Goal: Register for event/course

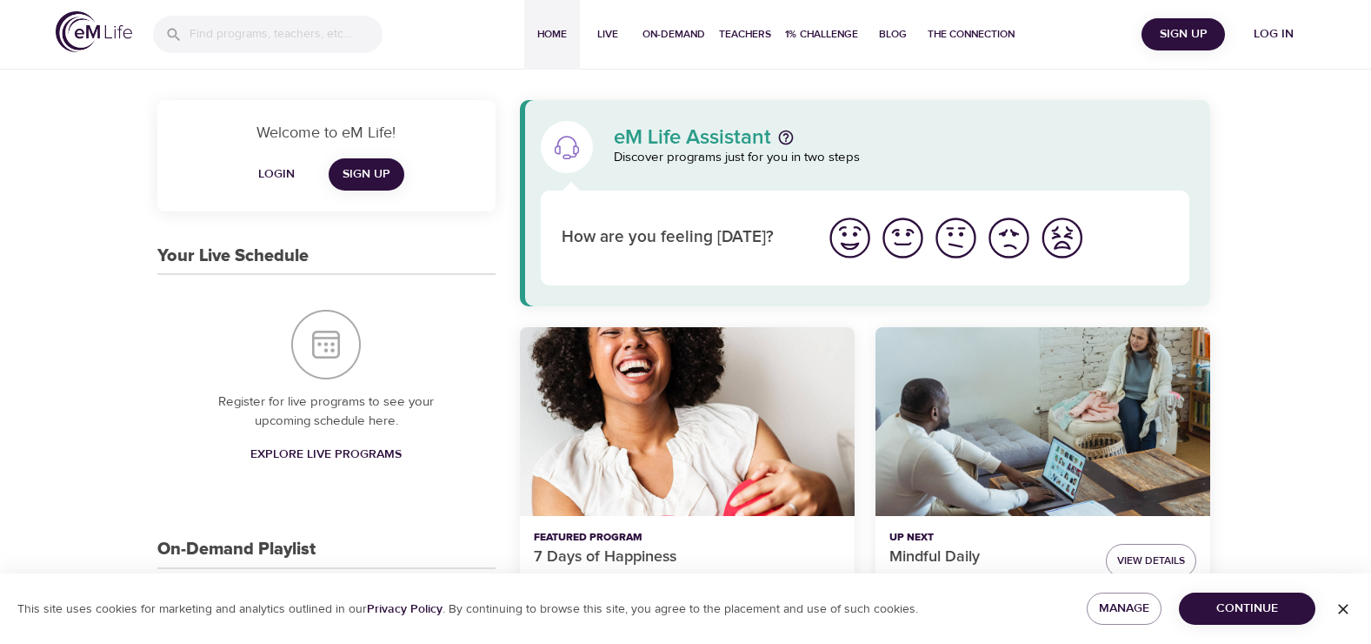
click at [280, 170] on span "Login" at bounding box center [277, 174] width 42 height 22
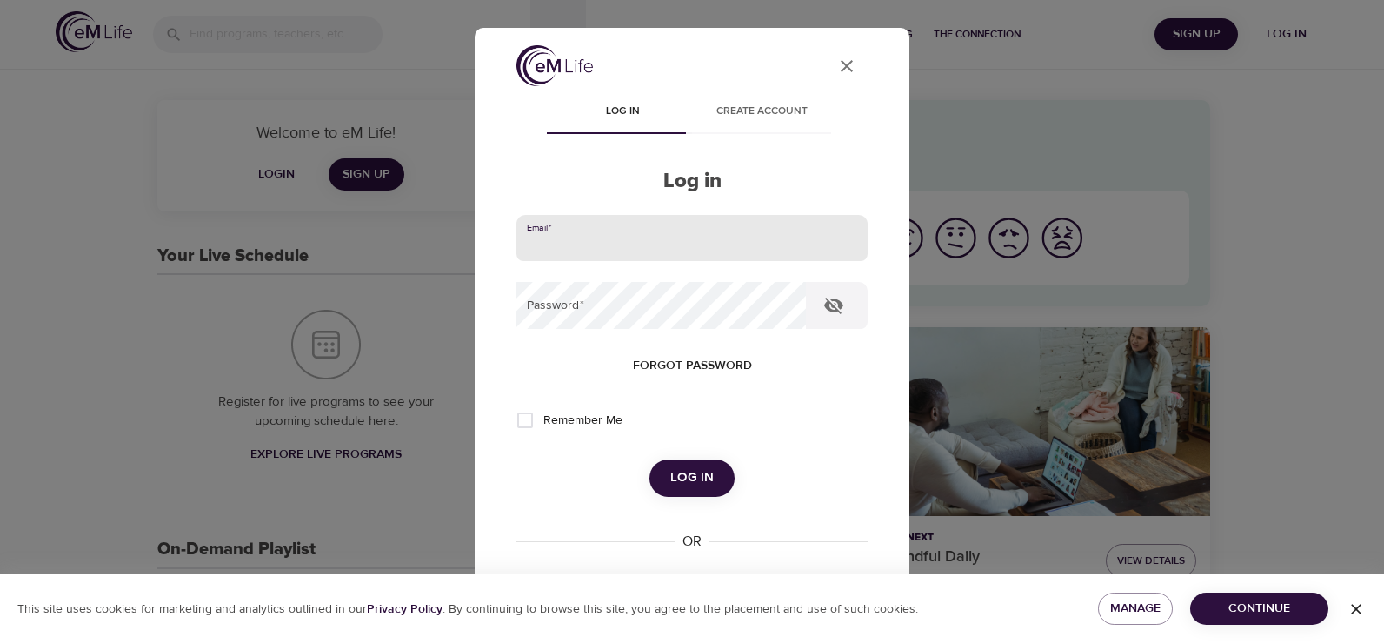
click at [545, 242] on input "email" at bounding box center [692, 238] width 351 height 47
type input "[EMAIL_ADDRESS][DOMAIN_NAME]"
click at [650, 459] on button "Log in" at bounding box center [692, 477] width 85 height 37
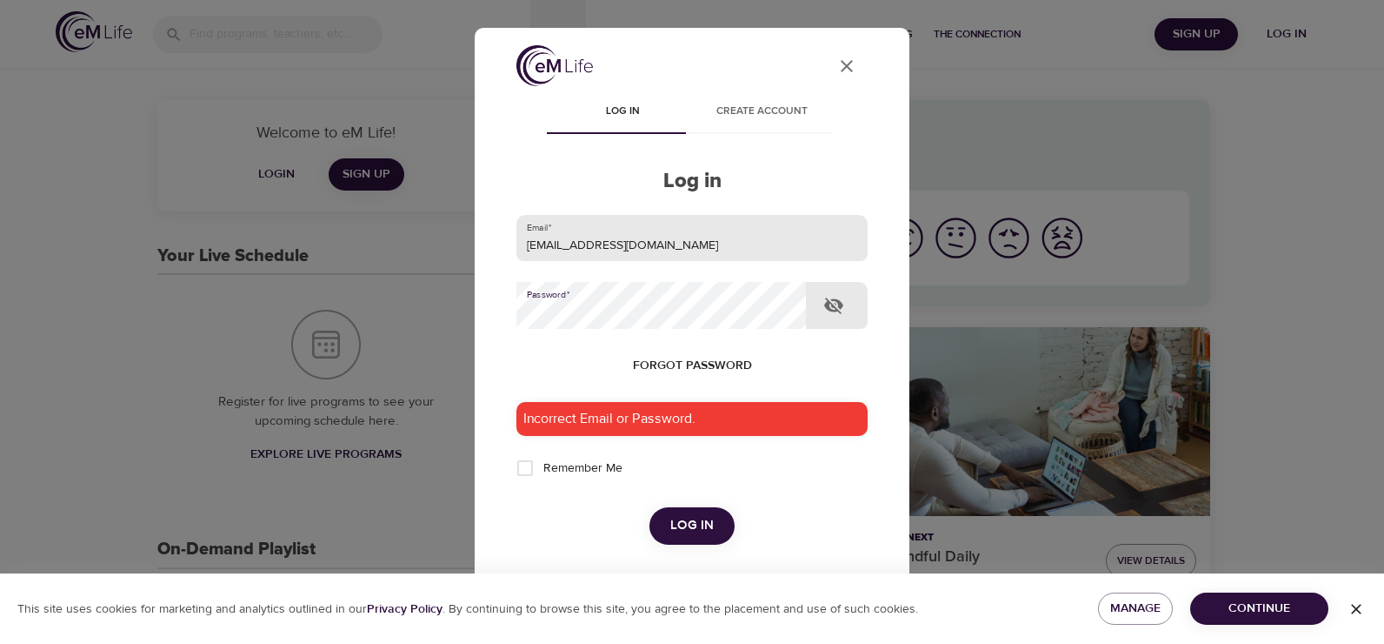
click at [650, 507] on button "Log in" at bounding box center [692, 525] width 85 height 37
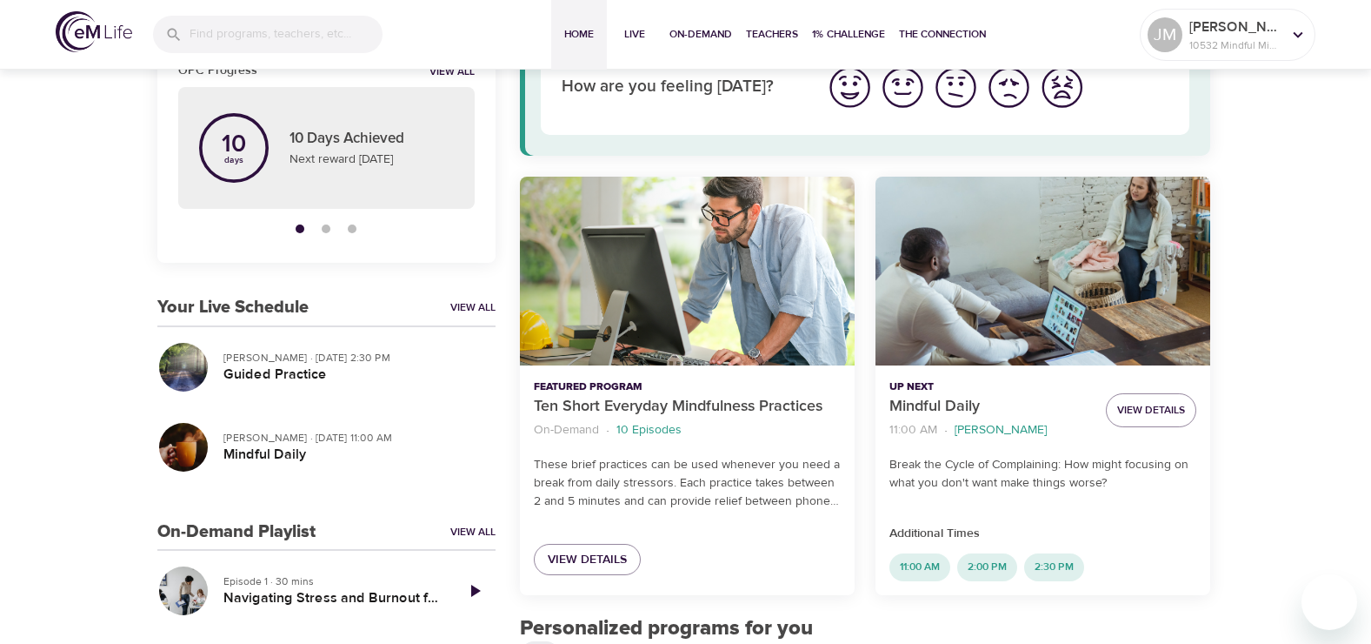
scroll to position [174, 0]
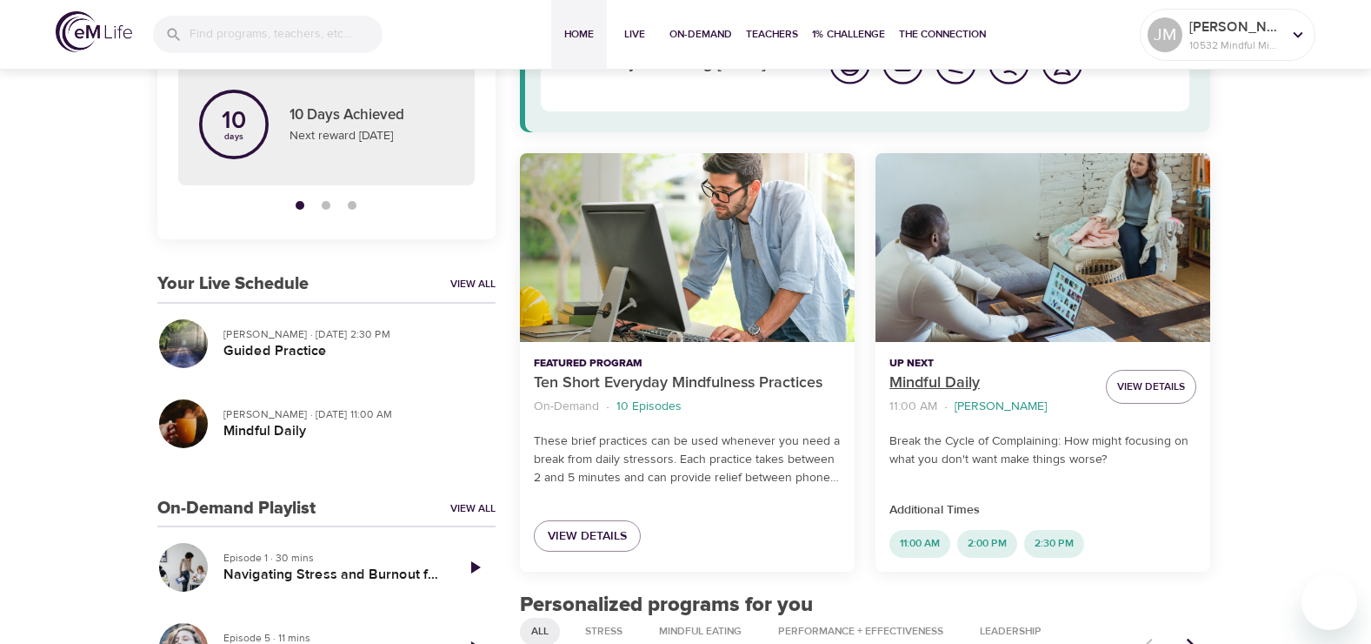
click at [945, 382] on p "Mindful Daily" at bounding box center [991, 382] width 203 height 23
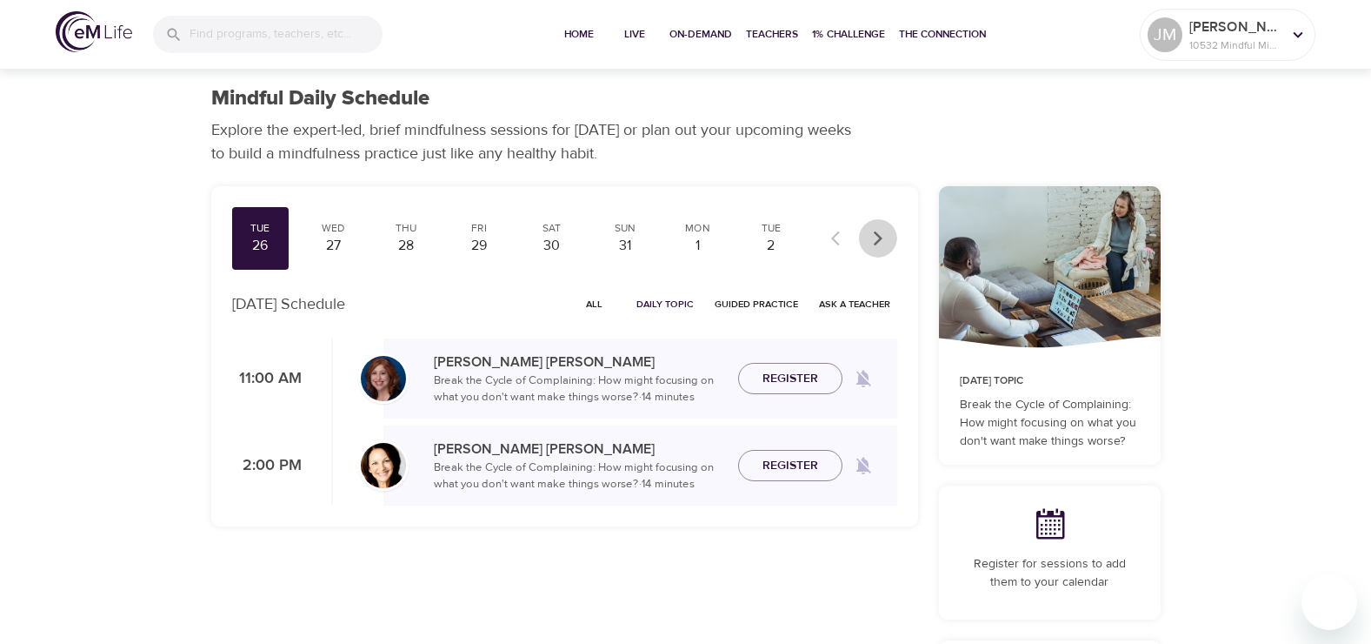
click at [882, 234] on icon "button" at bounding box center [878, 238] width 17 height 17
click at [691, 238] on div "8" at bounding box center [698, 246] width 43 height 20
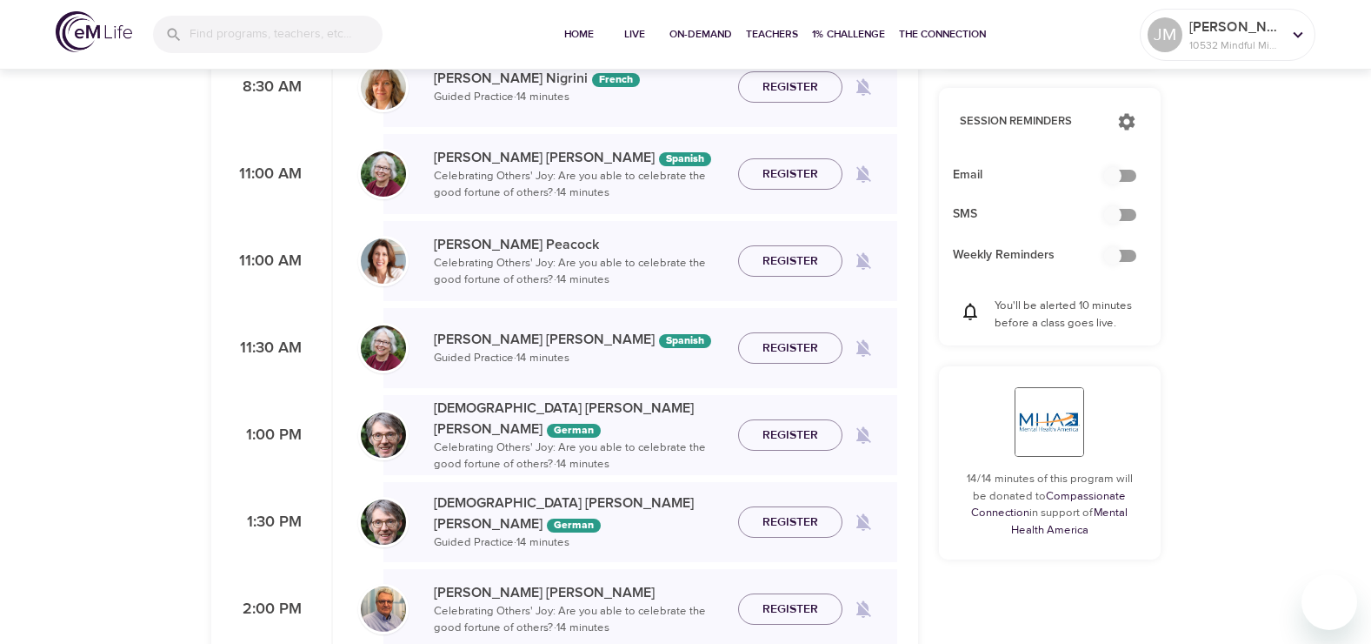
scroll to position [522, 0]
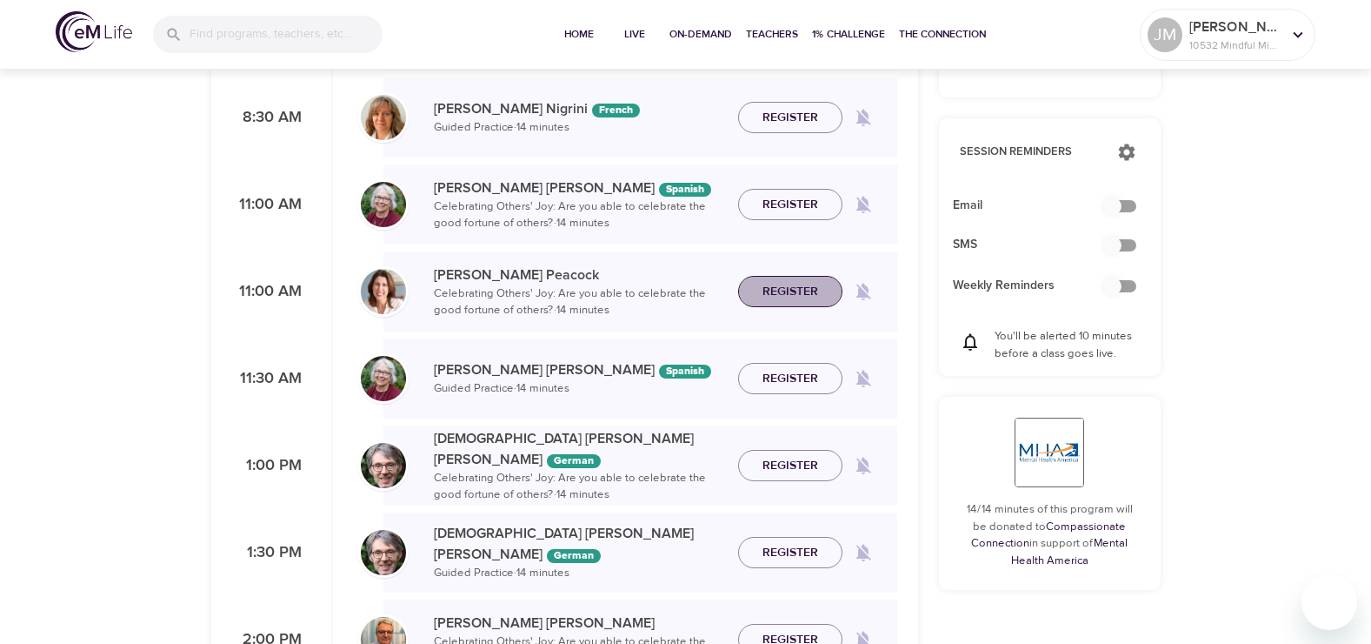
click at [788, 290] on span "Register" at bounding box center [791, 292] width 56 height 22
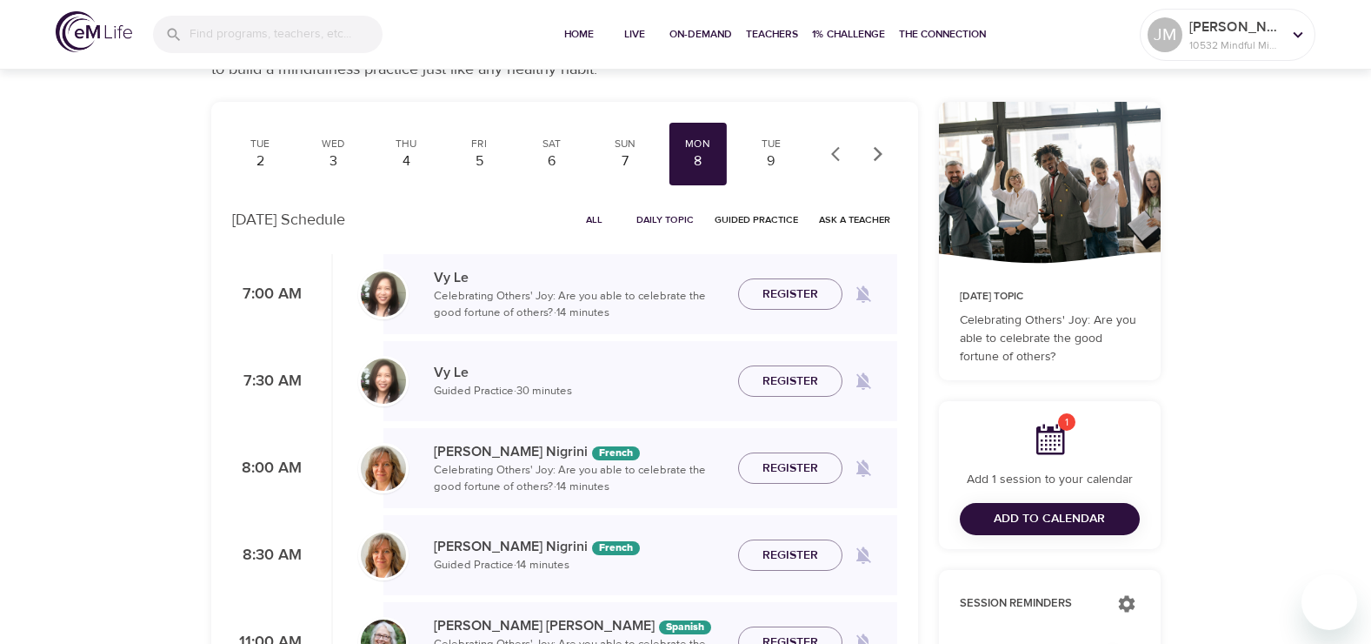
scroll to position [0, 0]
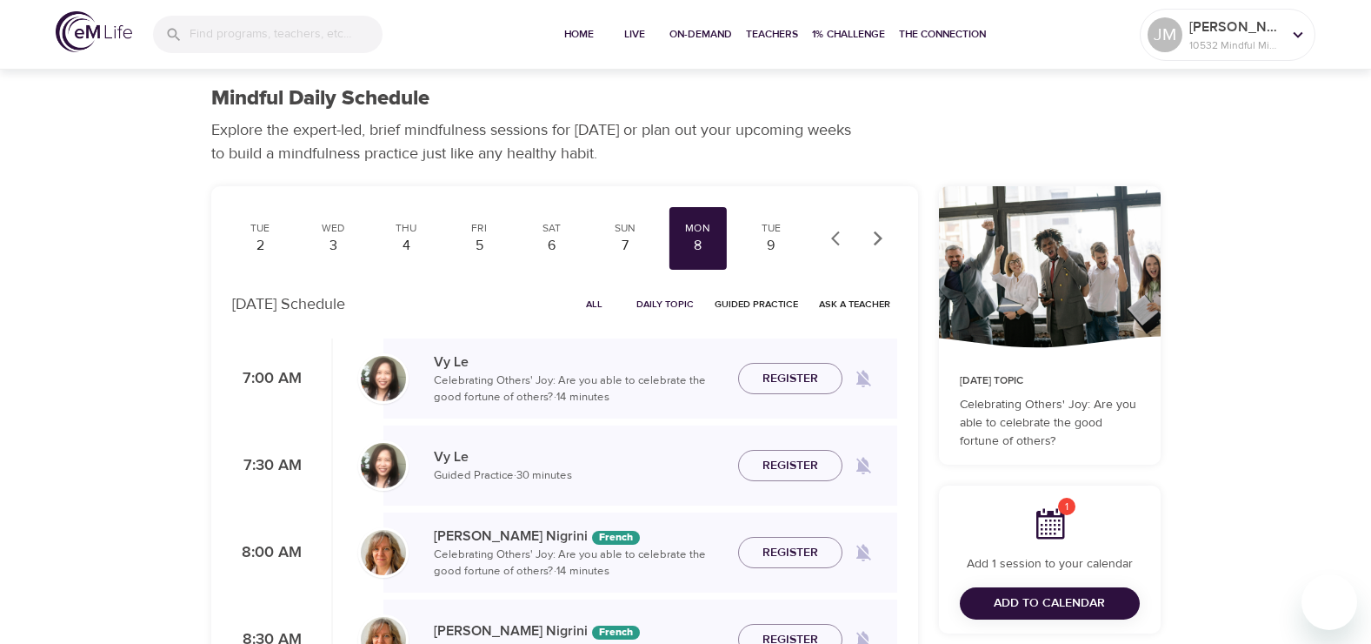
click at [884, 239] on icon "button" at bounding box center [878, 238] width 17 height 17
click at [331, 244] on div "10" at bounding box center [332, 246] width 43 height 20
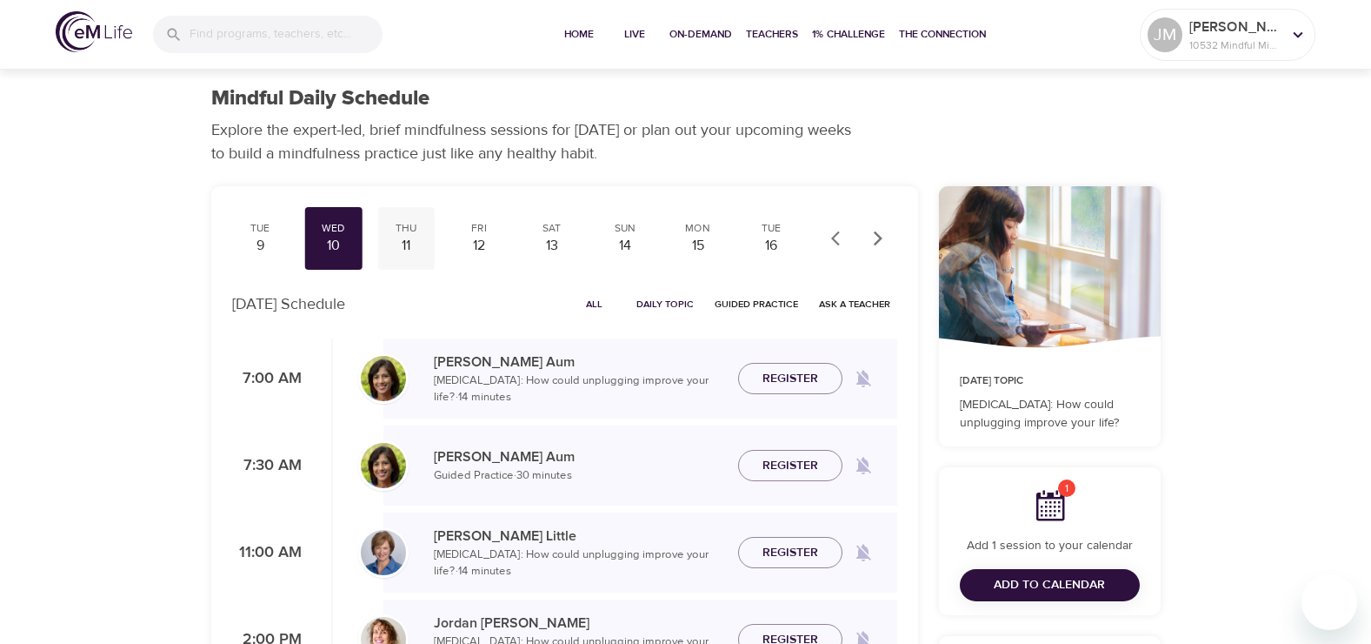
click at [405, 241] on div "11" at bounding box center [405, 246] width 43 height 20
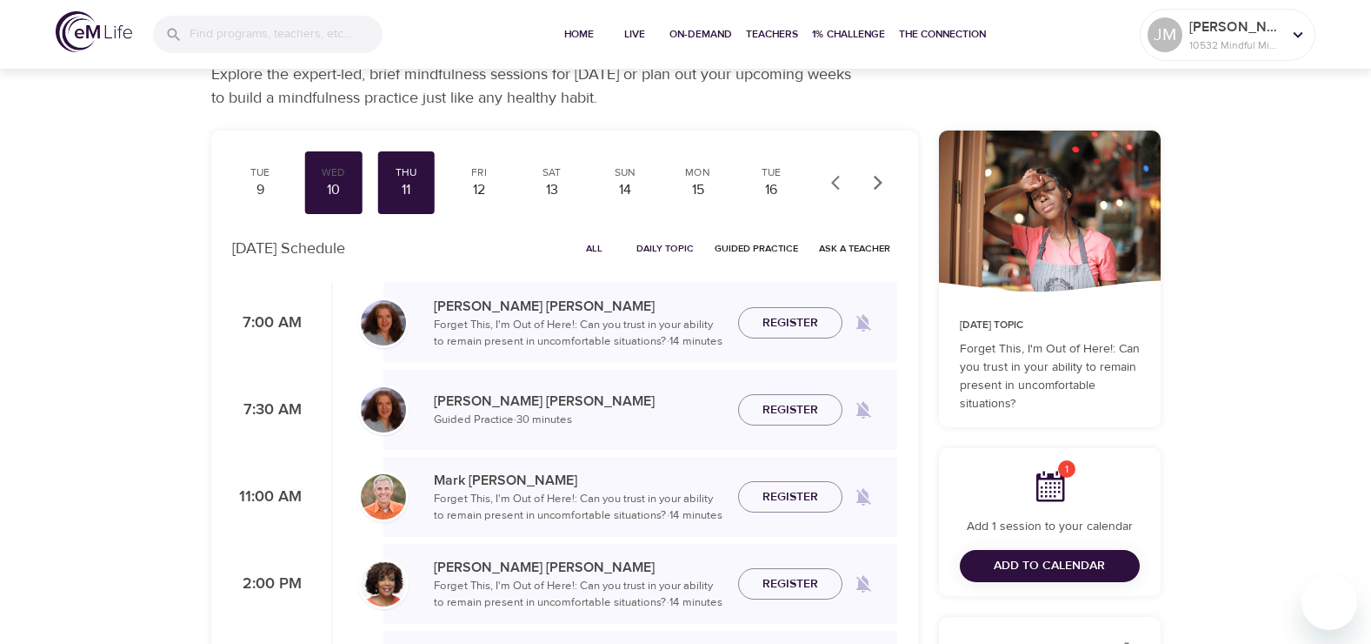
scroll to position [87, 0]
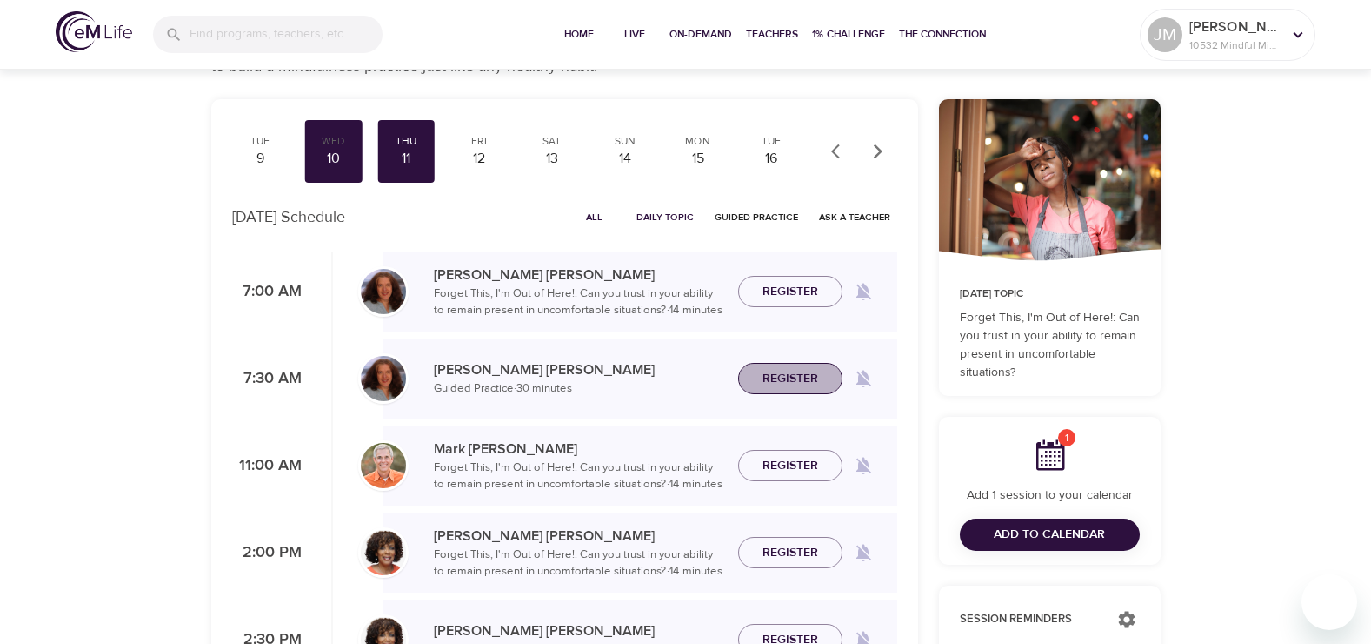
click at [809, 380] on span "Register" at bounding box center [791, 379] width 56 height 22
click at [694, 147] on div "Mon 15" at bounding box center [698, 151] width 57 height 63
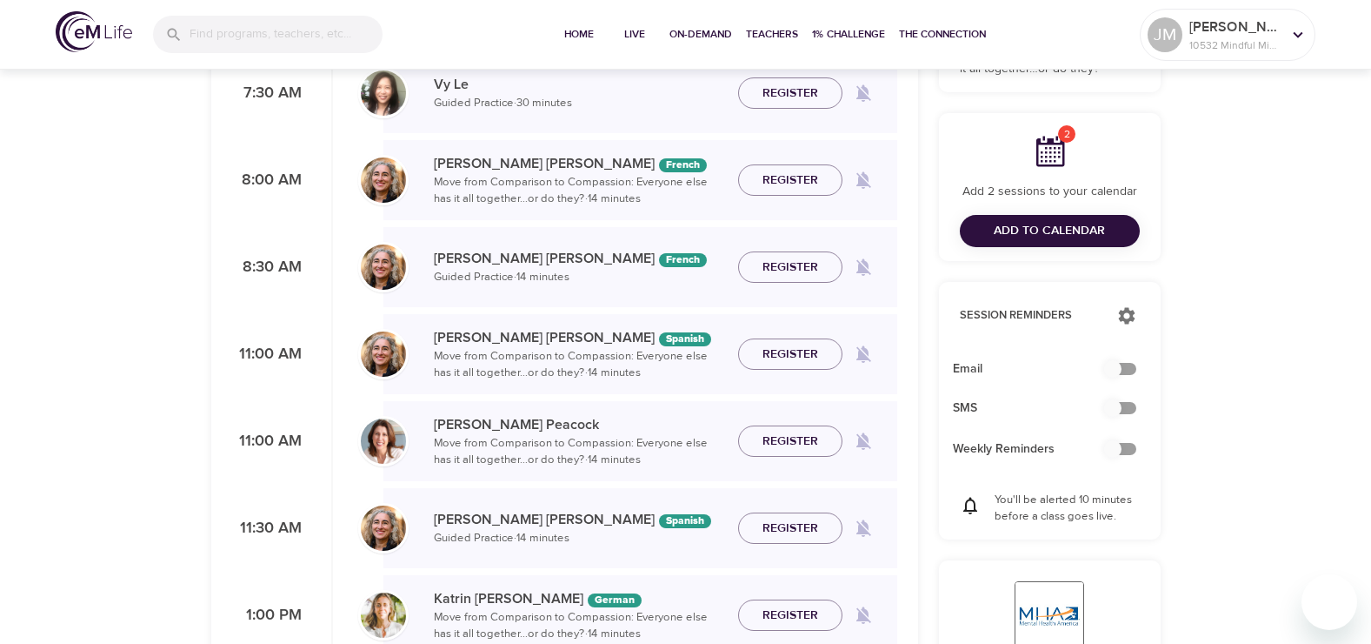
scroll to position [348, 0]
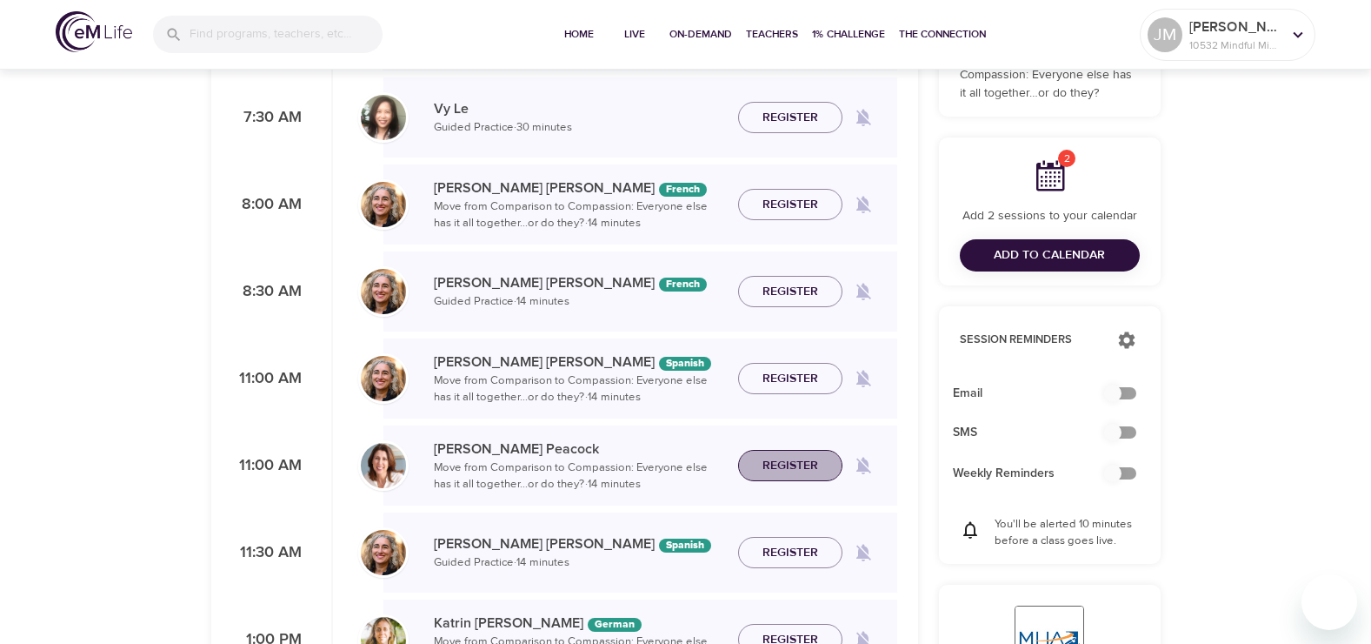
click at [782, 457] on span "Register" at bounding box center [791, 466] width 56 height 22
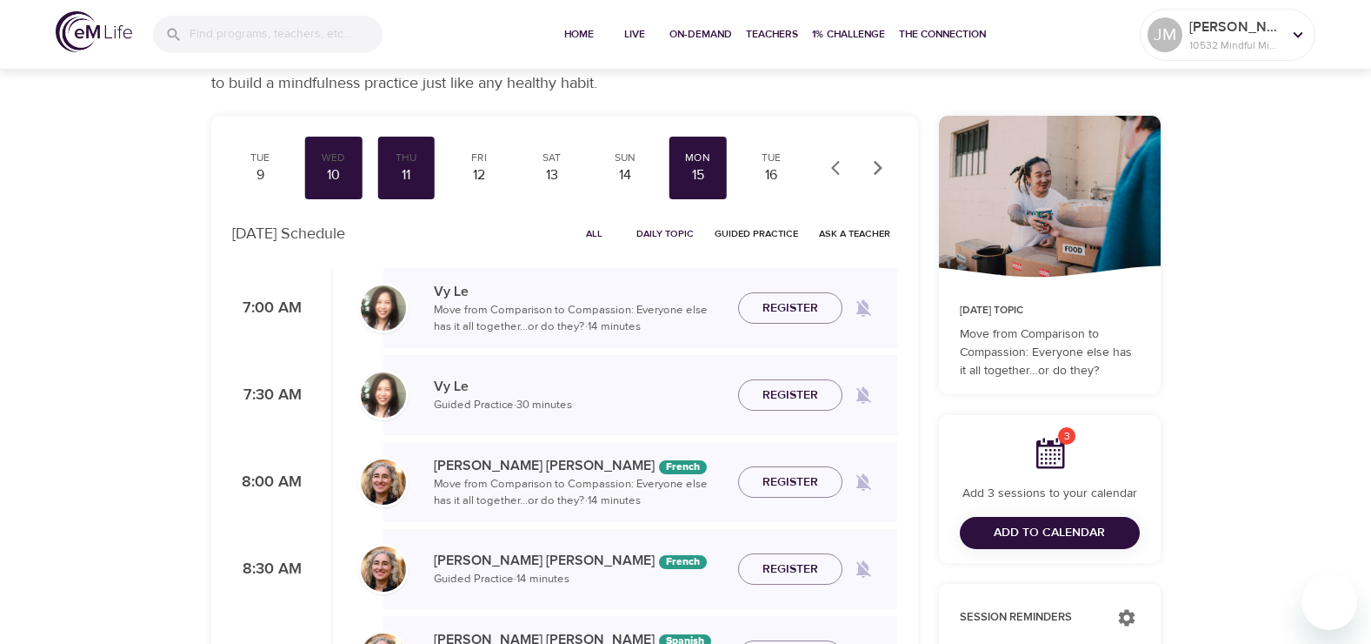
scroll to position [0, 0]
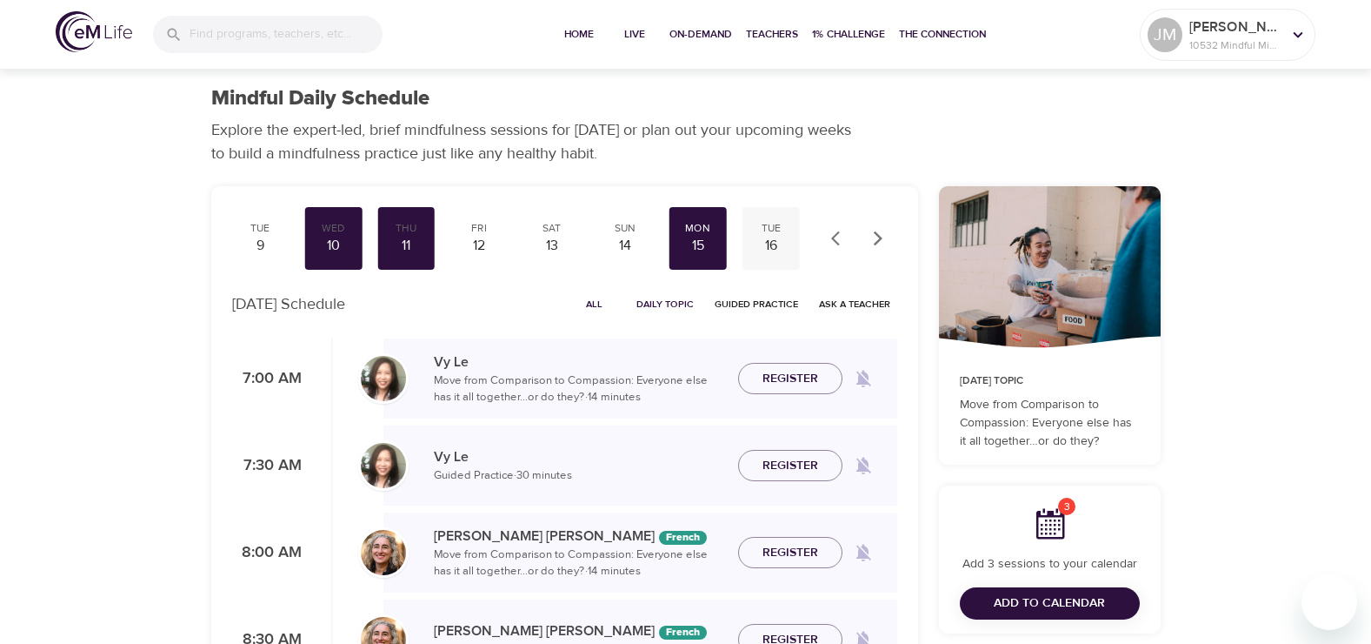
click at [774, 237] on div "16" at bounding box center [771, 246] width 43 height 20
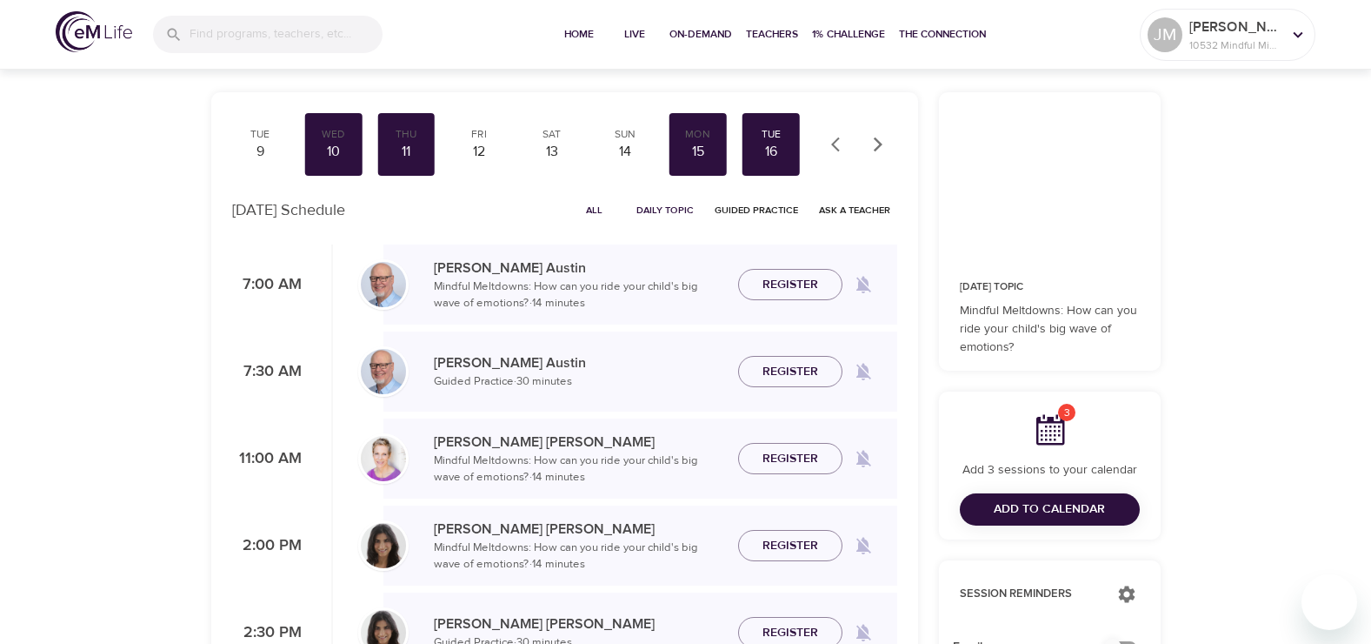
scroll to position [87, 0]
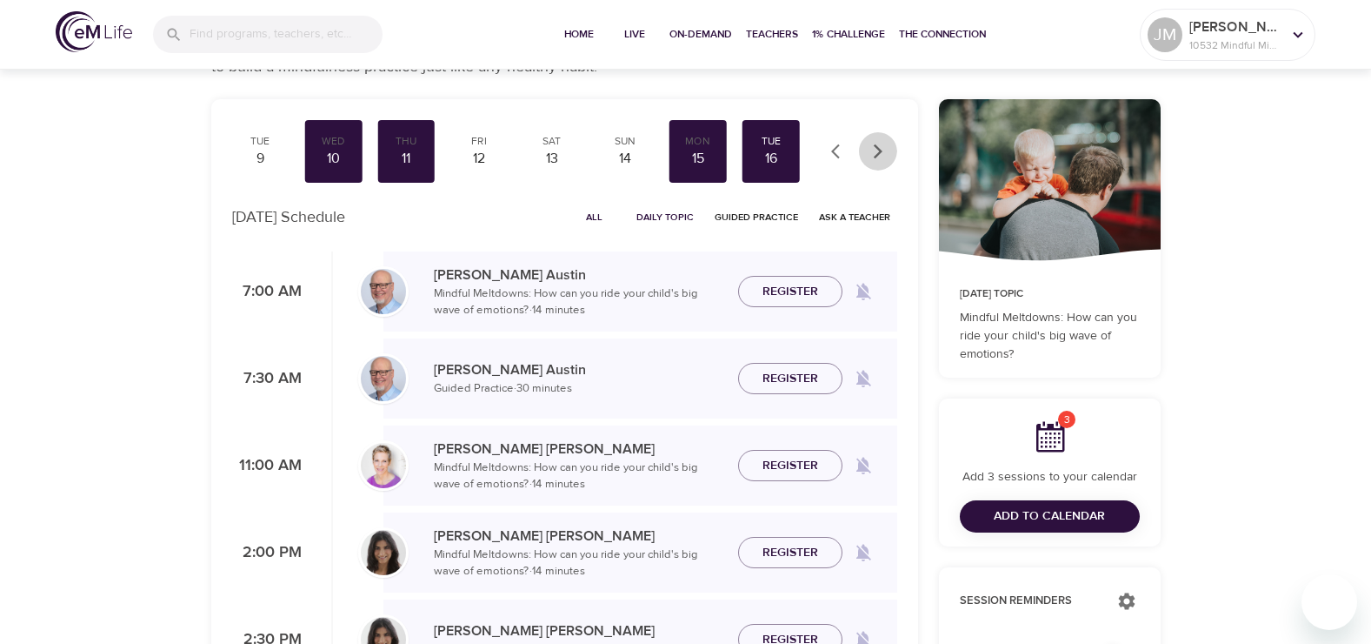
click at [873, 146] on icon "button" at bounding box center [878, 151] width 17 height 17
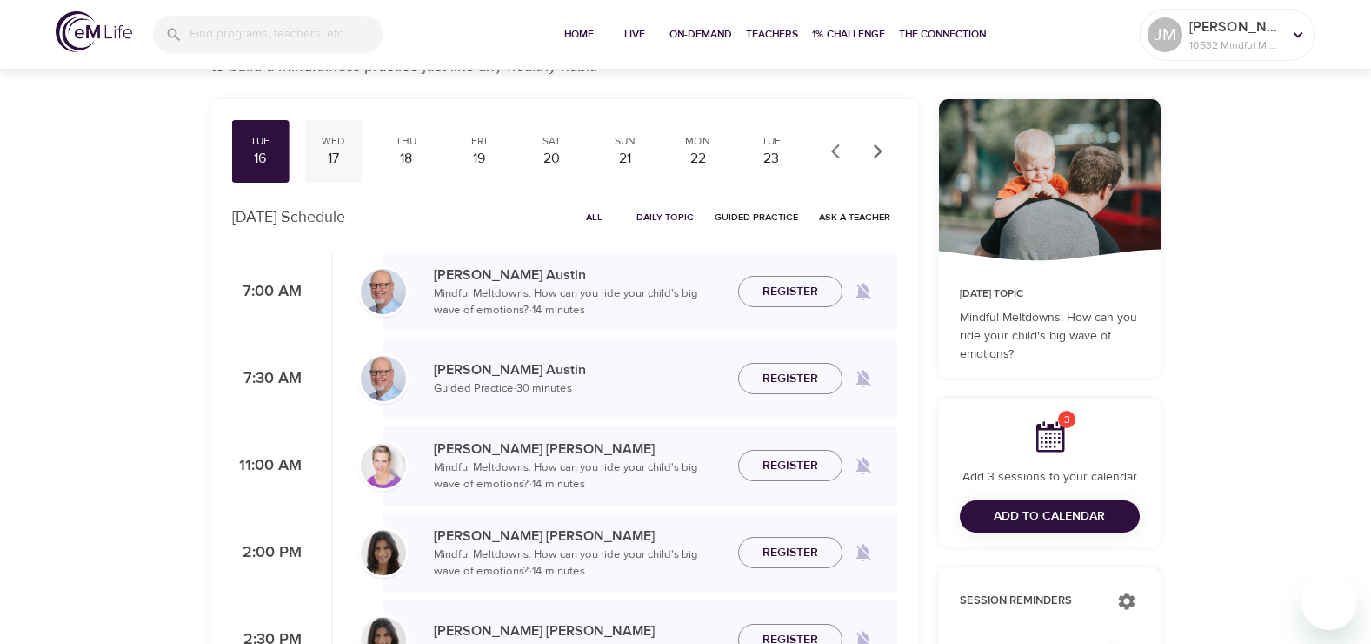
click at [331, 150] on div "17" at bounding box center [332, 159] width 43 height 20
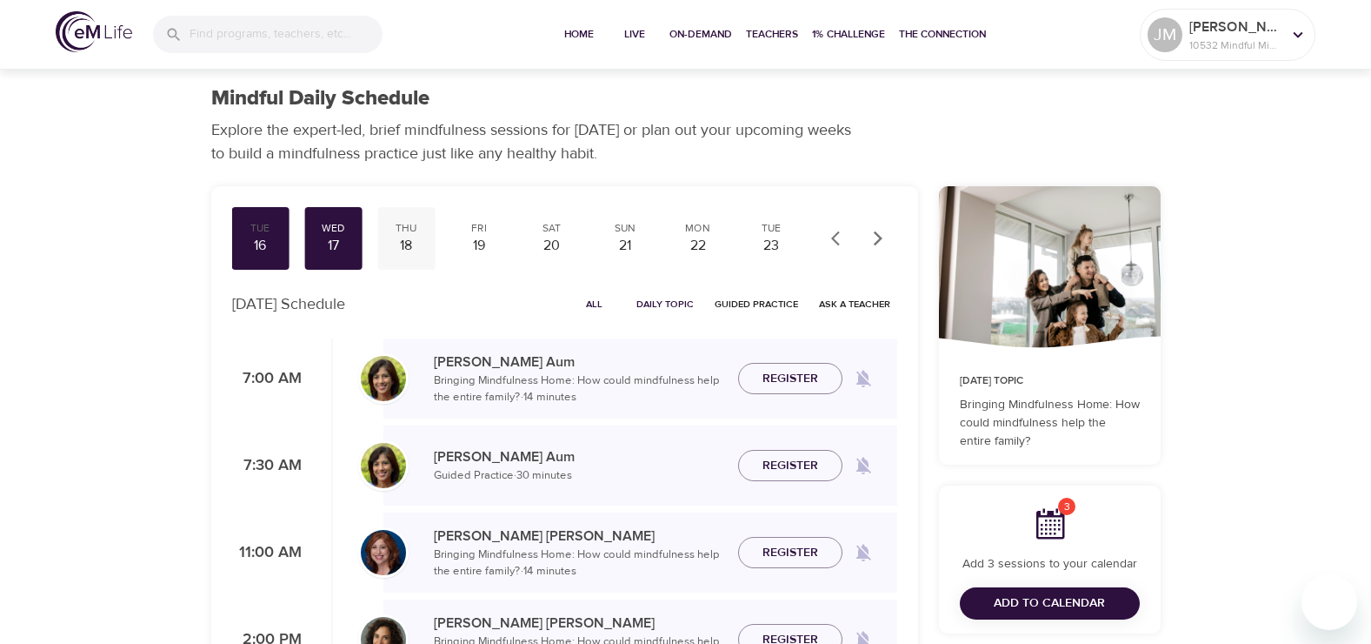
click at [402, 232] on div "Thu" at bounding box center [405, 228] width 43 height 15
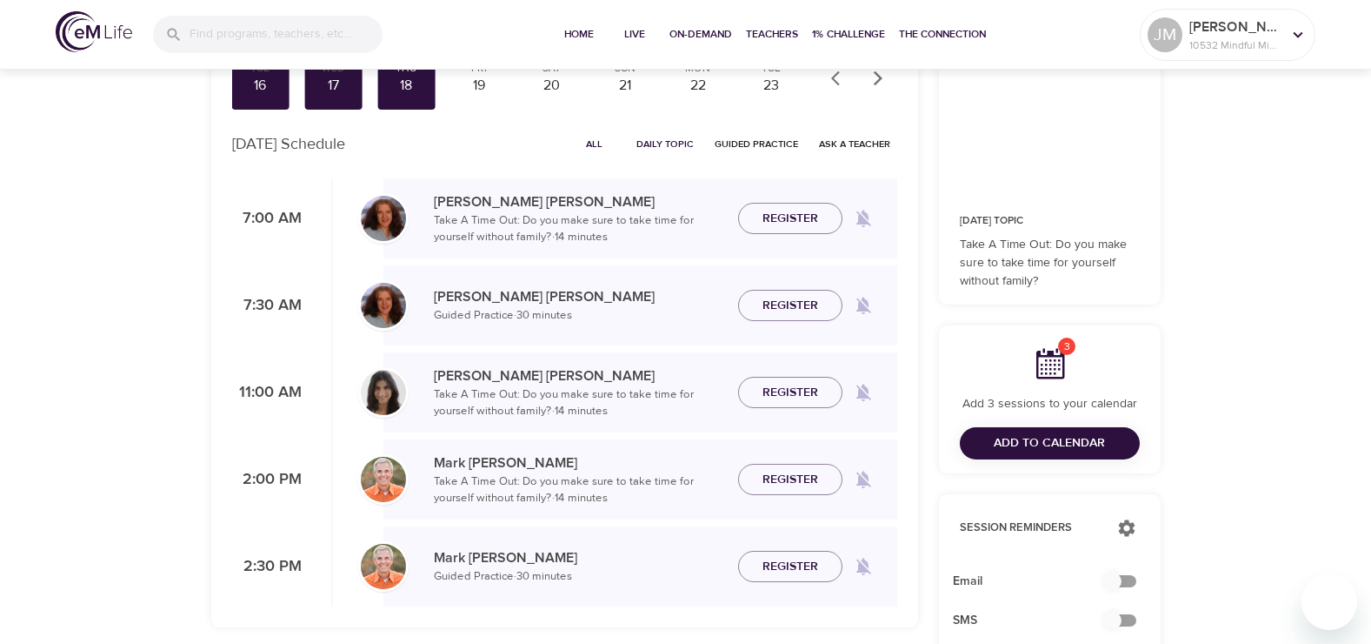
scroll to position [174, 0]
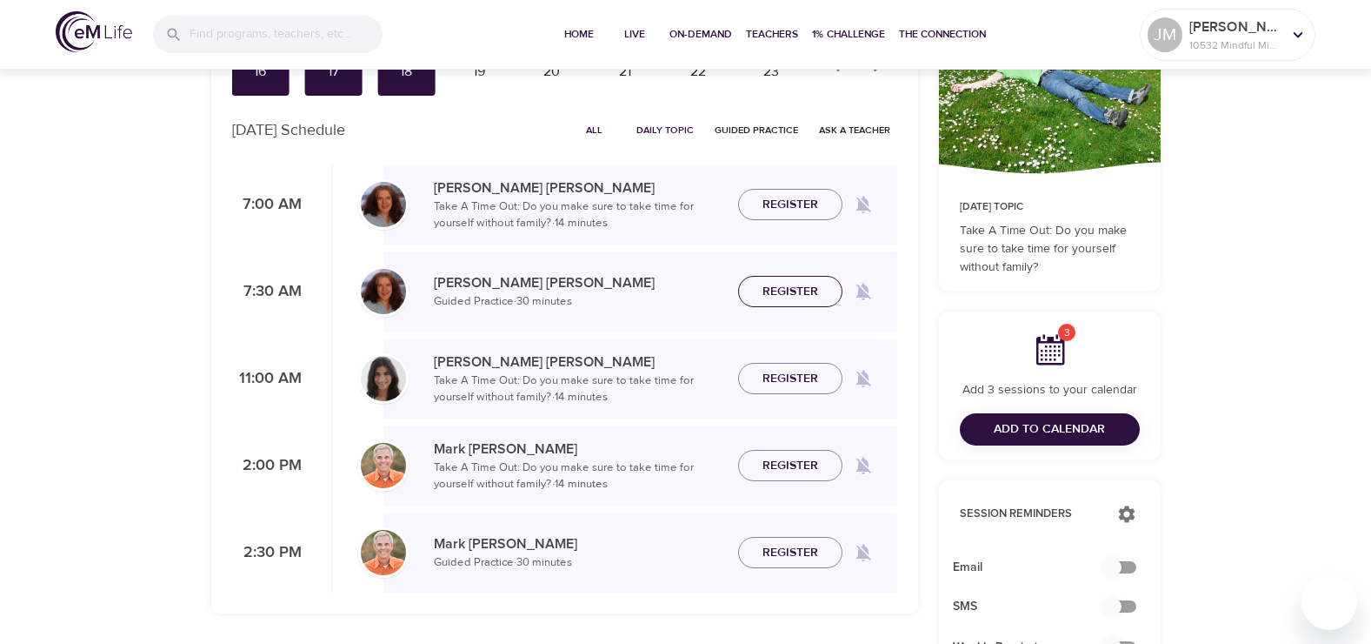
click at [815, 282] on span "Register" at bounding box center [791, 292] width 56 height 22
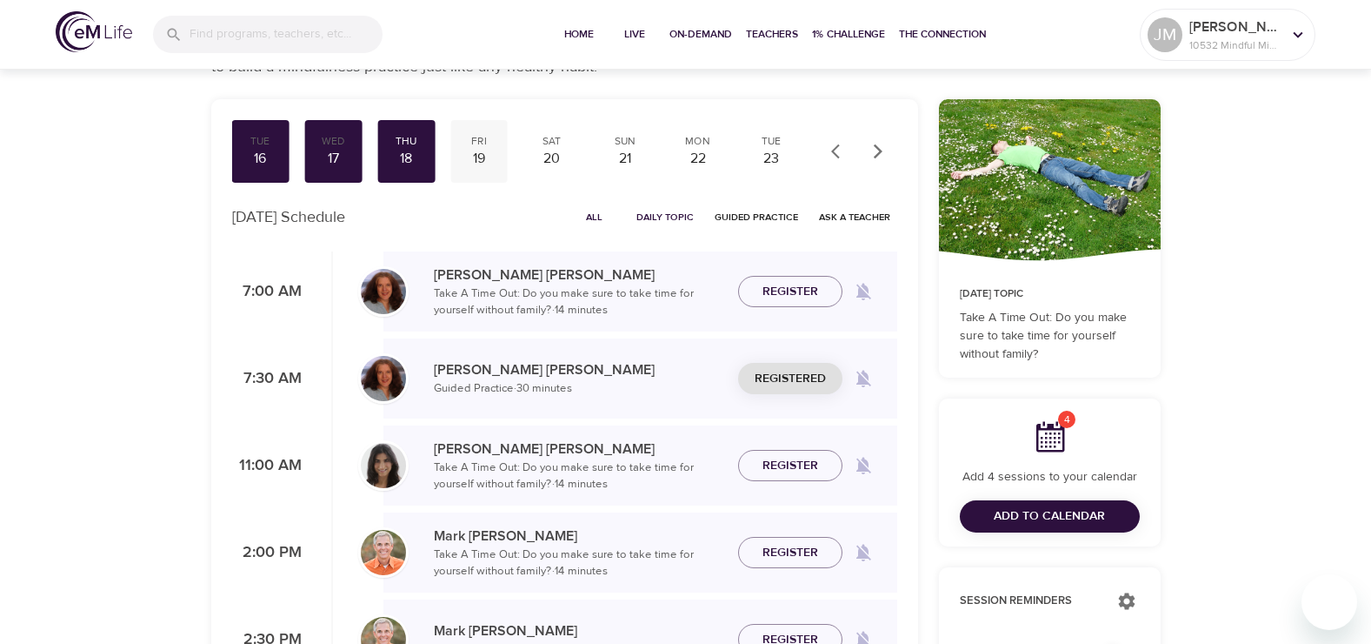
click at [477, 155] on div "19" at bounding box center [478, 159] width 43 height 20
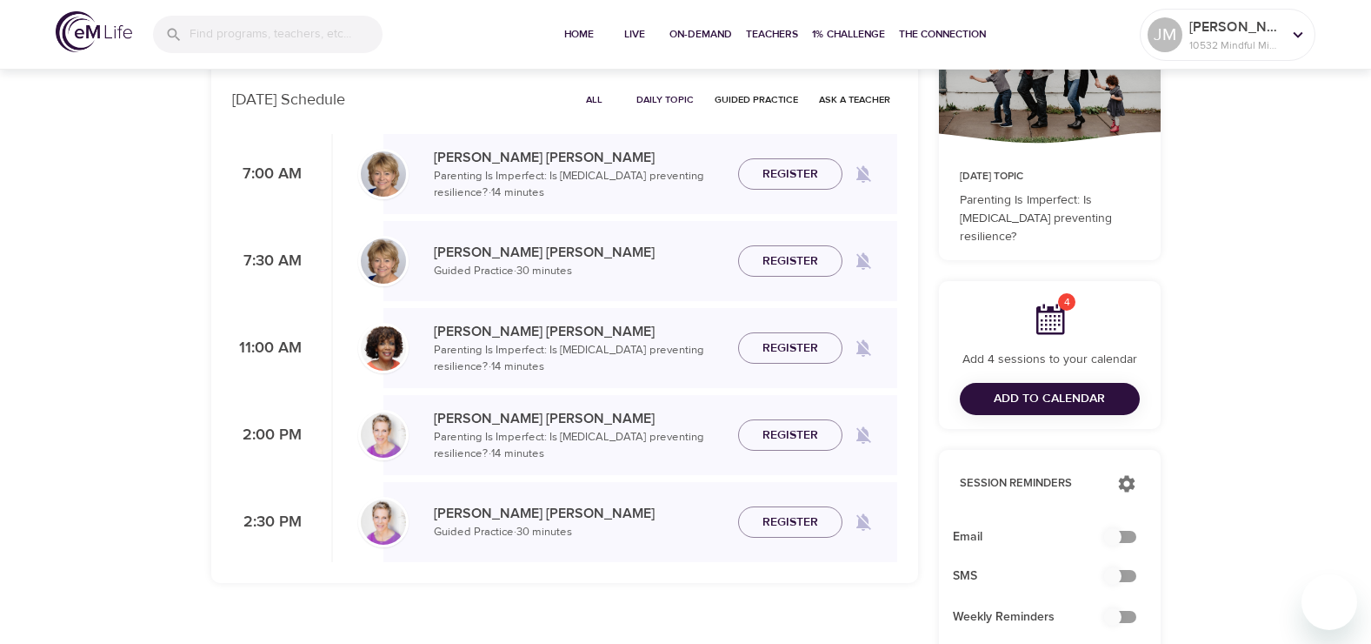
scroll to position [174, 0]
